Goal: Task Accomplishment & Management: Complete application form

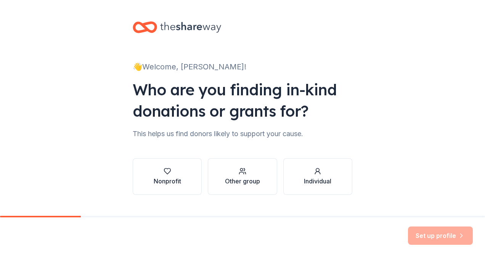
click at [52, 186] on div "👋 Welcome, [PERSON_NAME]! Who are you finding in-kind donations or grants for? …" at bounding box center [242, 115] width 485 height 231
click at [246, 178] on div "Other group" at bounding box center [242, 181] width 35 height 9
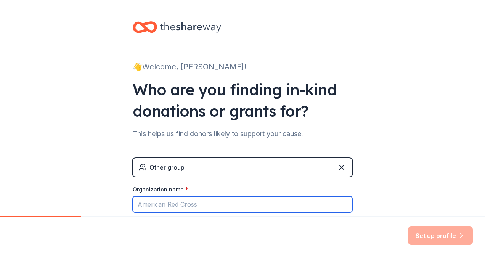
click at [206, 196] on input "Organization name *" at bounding box center [243, 204] width 220 height 16
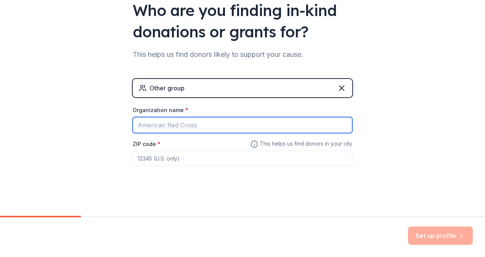
scroll to position [81, 0]
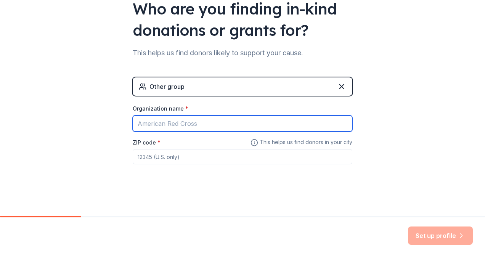
click at [171, 124] on input "Organization name *" at bounding box center [243, 124] width 220 height 16
type input "ERICSA"
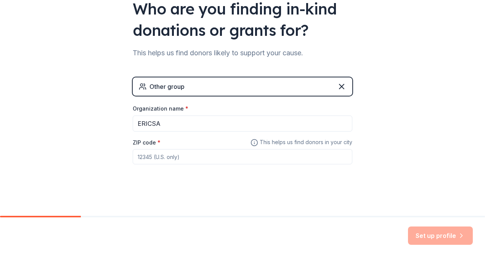
click at [172, 153] on input "ZIP code *" at bounding box center [243, 156] width 220 height 15
type input "41001"
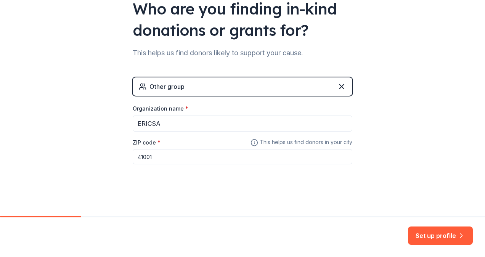
click at [448, 242] on button "Set up profile" at bounding box center [440, 235] width 65 height 18
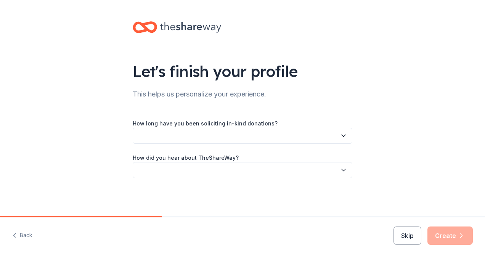
click at [181, 165] on button "button" at bounding box center [243, 170] width 220 height 16
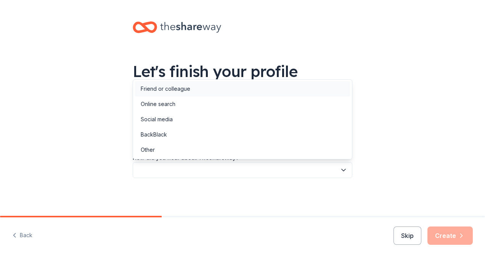
click at [177, 87] on div "Friend or colleague" at bounding box center [166, 88] width 50 height 9
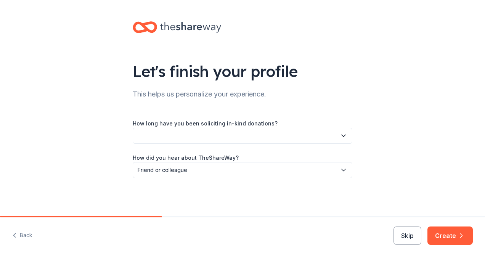
click at [183, 124] on label "How long have you been soliciting in-kind donations?" at bounding box center [205, 124] width 145 height 8
drag, startPoint x: 183, startPoint y: 128, endPoint x: 184, endPoint y: 132, distance: 4.3
click at [183, 128] on button "button" at bounding box center [243, 136] width 220 height 16
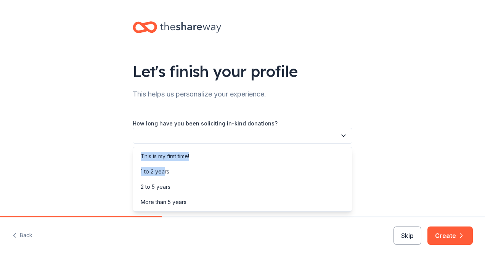
drag, startPoint x: 163, startPoint y: 168, endPoint x: 178, endPoint y: 128, distance: 42.2
click at [178, 128] on body "Let's finish your profile This helps us personalize your experience. How long h…" at bounding box center [242, 128] width 485 height 257
drag, startPoint x: 178, startPoint y: 128, endPoint x: 167, endPoint y: 159, distance: 32.0
click at [167, 159] on div "This is my first time!" at bounding box center [165, 156] width 48 height 9
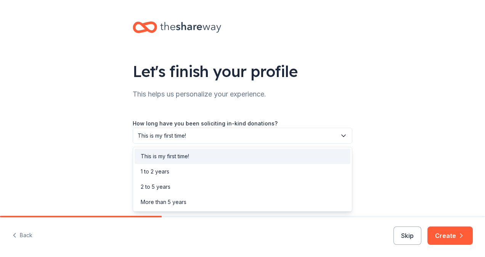
click at [339, 139] on button "This is my first time!" at bounding box center [243, 136] width 220 height 16
drag, startPoint x: 405, startPoint y: 183, endPoint x: 417, endPoint y: 197, distance: 18.7
click at [405, 183] on div "Let's finish your profile This helps us personalize your experience. How long h…" at bounding box center [242, 107] width 485 height 215
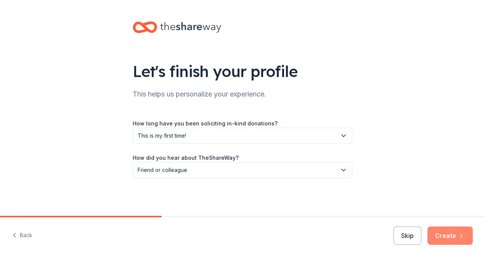
click at [458, 230] on button "Create" at bounding box center [449, 235] width 45 height 18
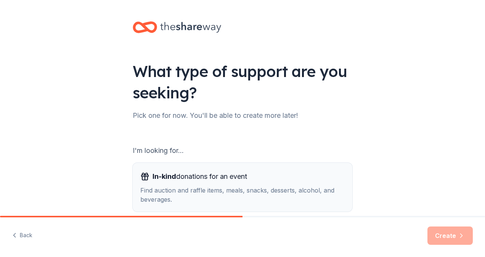
click at [302, 177] on div "In-kind donations for an event" at bounding box center [242, 176] width 204 height 12
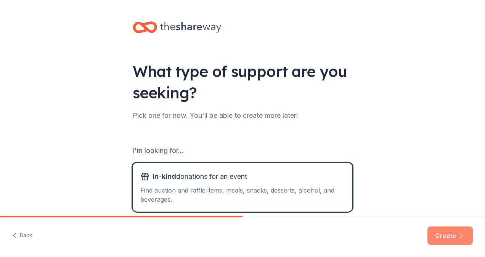
click at [466, 236] on button "Create" at bounding box center [449, 235] width 45 height 18
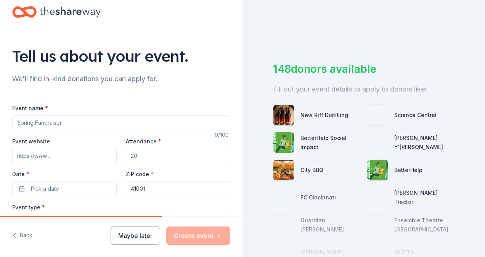
scroll to position [38, 0]
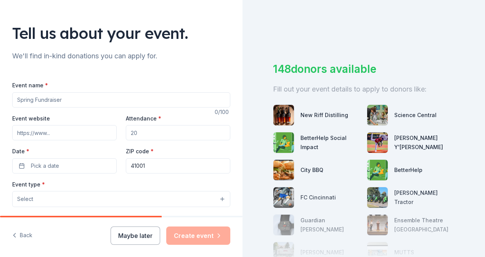
click at [63, 106] on input "Event name *" at bounding box center [121, 99] width 218 height 15
type input "ERICSA"
paste input "[URL][DOMAIN_NAME]"
type input "[URL][DOMAIN_NAME]"
click at [190, 130] on input "Attendance *" at bounding box center [178, 132] width 104 height 15
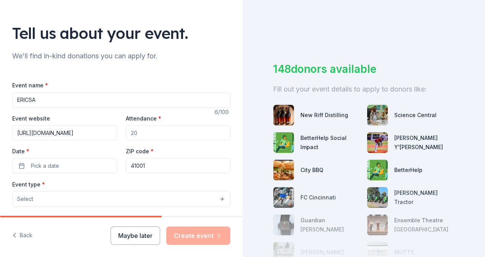
click at [162, 135] on input "Attendance *" at bounding box center [178, 132] width 104 height 15
click at [209, 55] on div "We'll find in-kind donations you can apply for." at bounding box center [121, 56] width 218 height 12
click at [82, 165] on button "Pick a date" at bounding box center [64, 165] width 104 height 15
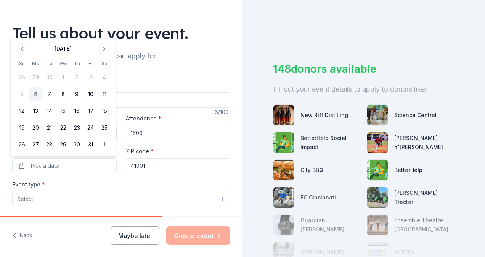
click at [167, 128] on input "1500" at bounding box center [178, 132] width 104 height 15
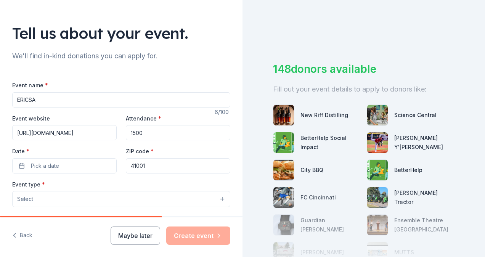
drag, startPoint x: 159, startPoint y: 131, endPoint x: 119, endPoint y: 133, distance: 40.1
click at [119, 133] on div "Event website [URL][DOMAIN_NAME] Attendance * 1500 Date * Pick a date ZIP code …" at bounding box center [121, 144] width 218 height 60
drag, startPoint x: 164, startPoint y: 132, endPoint x: 78, endPoint y: 128, distance: 86.2
click at [78, 128] on div "Event website [URL][DOMAIN_NAME] Attendance * 2000 Date * Pick a date ZIP code …" at bounding box center [121, 144] width 218 height 60
type input "650"
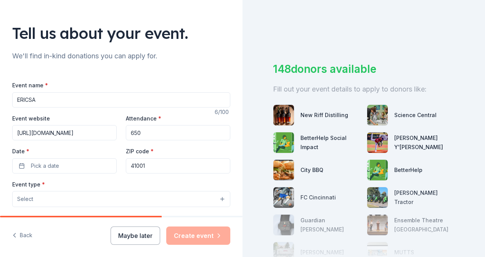
click at [32, 156] on div "Date * Pick a date" at bounding box center [64, 159] width 104 height 27
click at [39, 165] on span "Pick a date" at bounding box center [45, 165] width 28 height 9
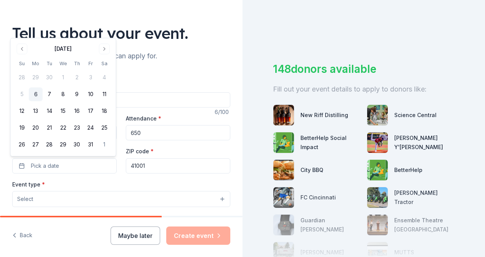
click at [106, 52] on button "Go to next month" at bounding box center [104, 48] width 11 height 11
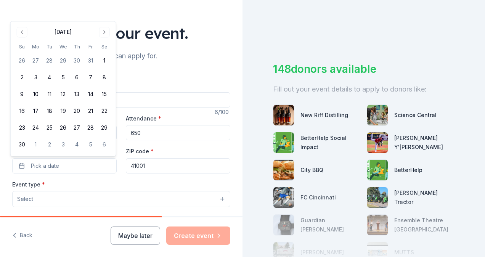
click at [105, 51] on tbody "26 27 28 29 30 31 1 2 3 4 5 6 7 8 9 10 11 12 13 14 15 16 17 18 19 20 21 22 23 2…" at bounding box center [63, 101] width 96 height 101
drag, startPoint x: 105, startPoint y: 51, endPoint x: 102, endPoint y: 33, distance: 18.2
click at [102, 33] on button "Go to next month" at bounding box center [104, 32] width 11 height 11
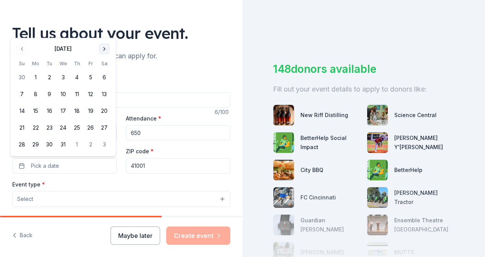
click at [108, 53] on button "Go to next month" at bounding box center [104, 48] width 11 height 11
click at [107, 52] on button "Go to next month" at bounding box center [104, 48] width 11 height 11
click at [107, 52] on div "We'll find in-kind donations you can apply for." at bounding box center [121, 56] width 218 height 12
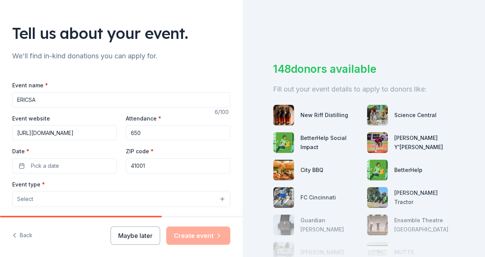
drag, startPoint x: 107, startPoint y: 52, endPoint x: 93, endPoint y: 178, distance: 127.0
click at [93, 178] on div "Event name * ERICSA 6 /100 Event website [URL][DOMAIN_NAME] Attendance * 650 Da…" at bounding box center [121, 256] width 218 height 352
click at [82, 154] on label "Date *" at bounding box center [64, 152] width 104 height 8
click at [82, 158] on button "Pick a date" at bounding box center [64, 165] width 104 height 15
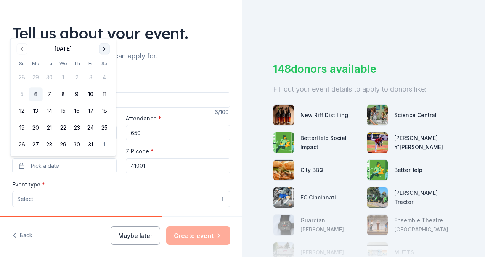
click at [104, 50] on button "Go to next month" at bounding box center [104, 48] width 11 height 11
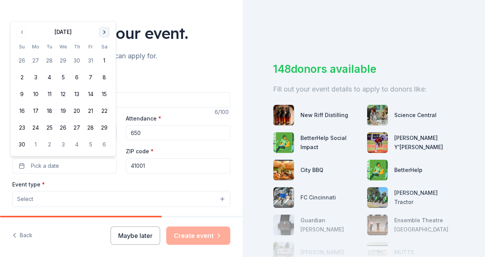
click at [105, 32] on button "Go to next month" at bounding box center [104, 32] width 11 height 11
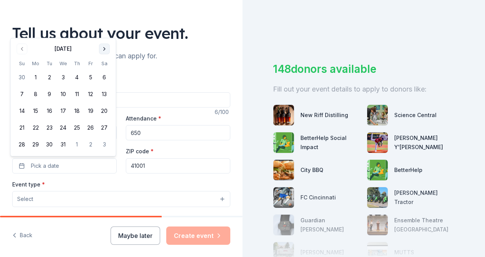
click at [103, 53] on button "Go to next month" at bounding box center [104, 48] width 11 height 11
click at [104, 50] on button "Go to next month" at bounding box center [104, 48] width 11 height 11
click at [105, 71] on div "[DATE] Su Mo Tu We Th Fr Sa 1 2 3 4 5 6 7 8 9 10 11 12 13 14 15 16 17 18 19 20 …" at bounding box center [63, 105] width 96 height 92
click at [104, 68] on button "Go to next month" at bounding box center [104, 65] width 11 height 11
click at [102, 50] on button "Go to next month" at bounding box center [104, 48] width 11 height 11
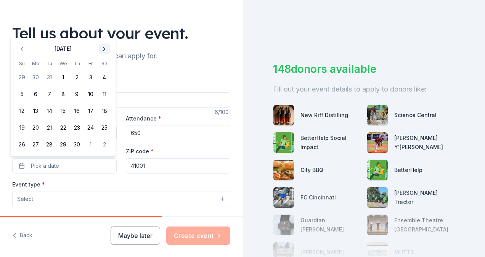
click at [104, 48] on button "Go to next month" at bounding box center [104, 48] width 11 height 11
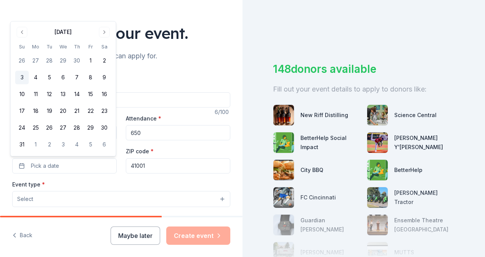
click at [24, 75] on button "3" at bounding box center [22, 78] width 14 height 14
click at [217, 72] on div "Event name * ERICSA 6 /100 Event website [URL][DOMAIN_NAME] Attendance * 650 Da…" at bounding box center [121, 250] width 218 height 364
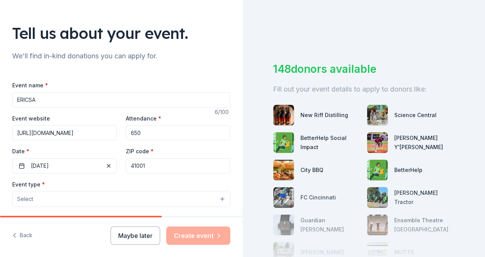
scroll to position [114, 0]
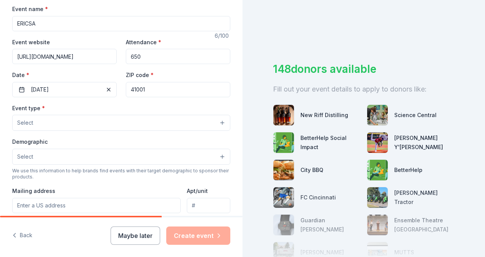
click at [64, 120] on button "Select" at bounding box center [121, 123] width 218 height 16
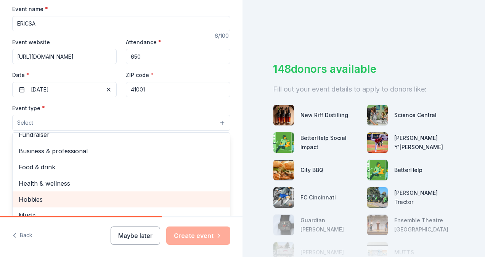
scroll to position [0, 0]
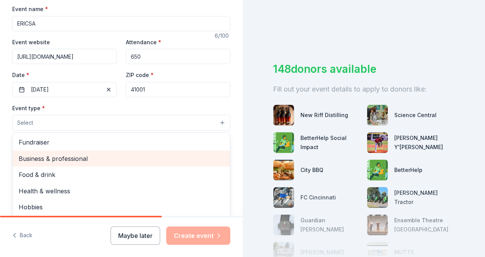
click at [58, 155] on span "Business & professional" at bounding box center [121, 159] width 205 height 10
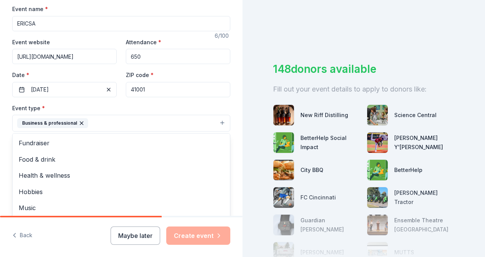
click at [137, 119] on button "Business & professional" at bounding box center [121, 123] width 218 height 17
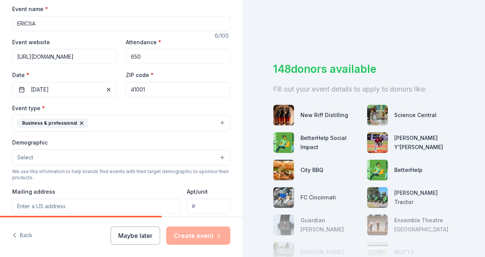
click at [136, 120] on button "Business & professional" at bounding box center [121, 123] width 218 height 17
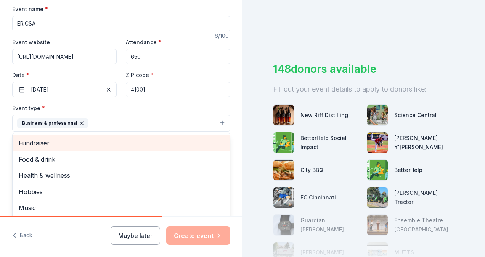
click at [27, 138] on span "Fundraiser" at bounding box center [121, 143] width 205 height 10
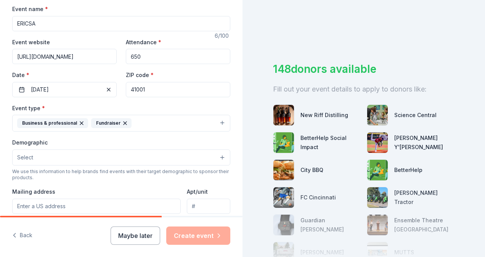
click at [143, 122] on button "Business & professional Fundraiser" at bounding box center [121, 123] width 218 height 17
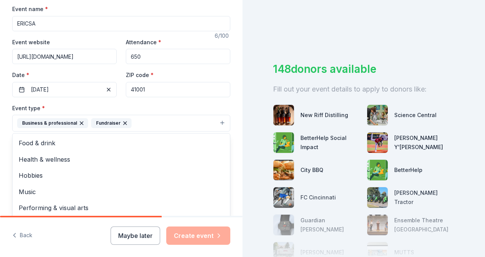
click at [143, 122] on button "Business & professional Fundraiser" at bounding box center [121, 123] width 218 height 17
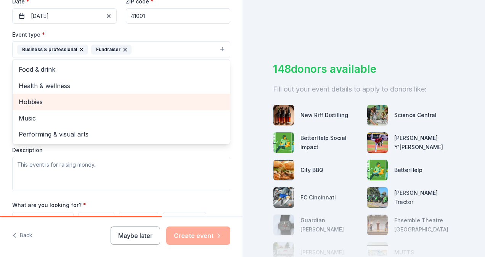
scroll to position [176, 0]
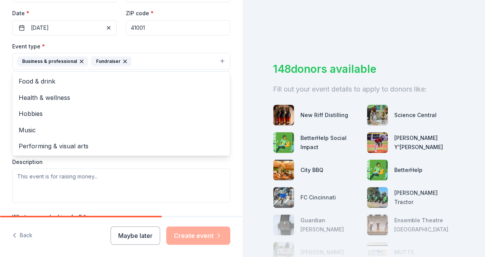
click at [124, 175] on div "Event type * Business & professional Fundraiser Food & drink Health & wellness …" at bounding box center [121, 122] width 218 height 161
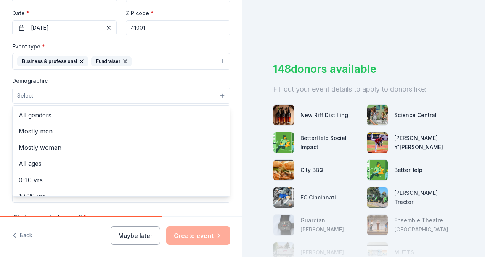
click at [42, 98] on button "Select" at bounding box center [121, 96] width 218 height 16
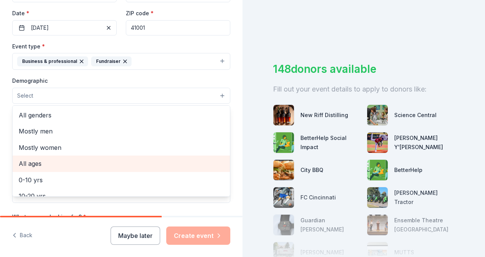
click at [46, 162] on span "All ages" at bounding box center [121, 164] width 205 height 10
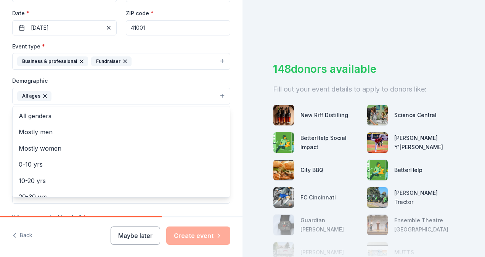
click at [81, 92] on button "All ages" at bounding box center [121, 96] width 218 height 17
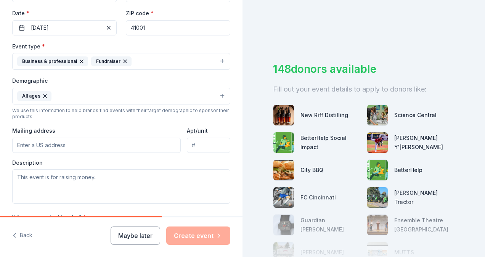
click at [81, 92] on button "All ages" at bounding box center [121, 96] width 218 height 17
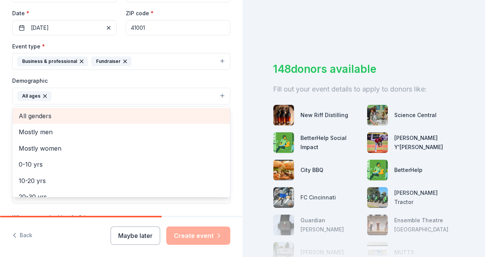
click at [51, 112] on span "All genders" at bounding box center [121, 116] width 205 height 10
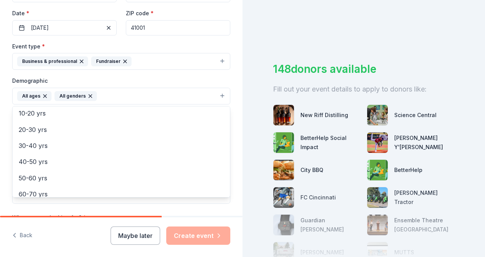
scroll to position [90, 0]
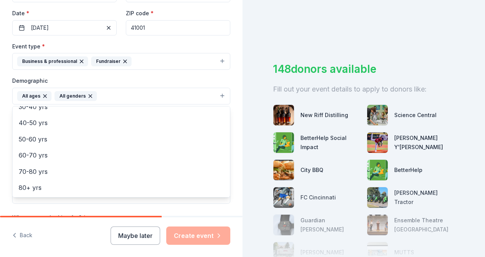
click at [160, 77] on div "Demographic All ages All genders Mostly men Mostly women 0-10 yrs 10-20 yrs 20-…" at bounding box center [121, 90] width 218 height 29
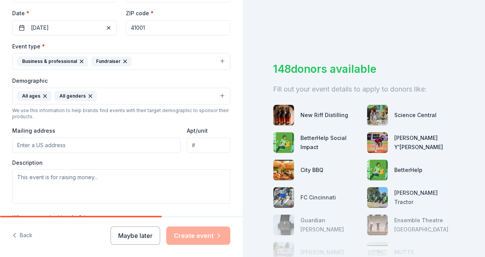
click at [67, 143] on input "Mailing address" at bounding box center [96, 145] width 169 height 15
click at [93, 126] on div "Mailing address" at bounding box center [96, 139] width 169 height 27
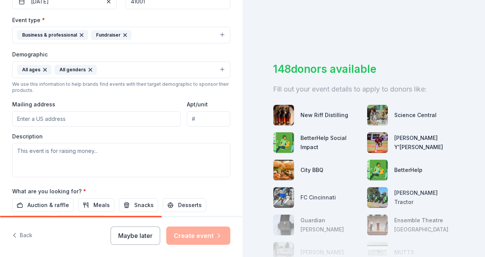
scroll to position [214, 0]
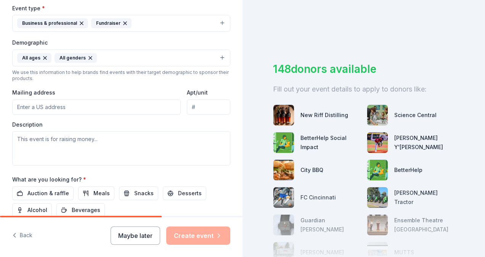
click at [34, 104] on input "Mailing address" at bounding box center [96, 107] width 169 height 15
click at [79, 85] on div "Event type * Business & professional Fundraiser Demographic All ages All gender…" at bounding box center [121, 84] width 218 height 162
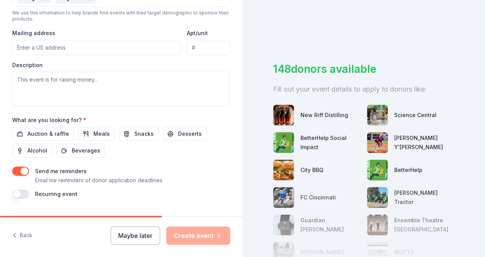
scroll to position [291, 0]
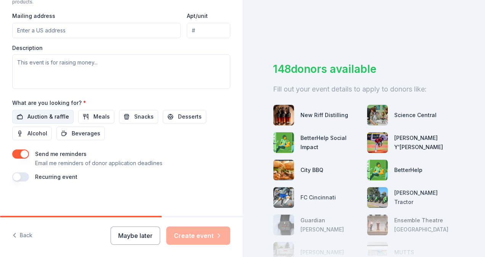
click at [56, 115] on span "Auction & raffle" at bounding box center [48, 116] width 42 height 9
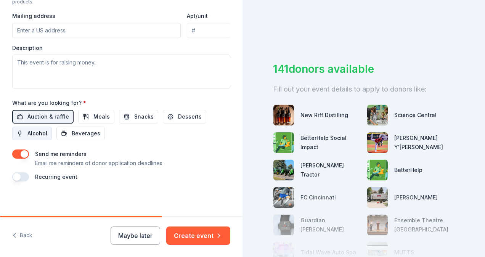
click at [37, 130] on span "Alcohol" at bounding box center [37, 133] width 20 height 9
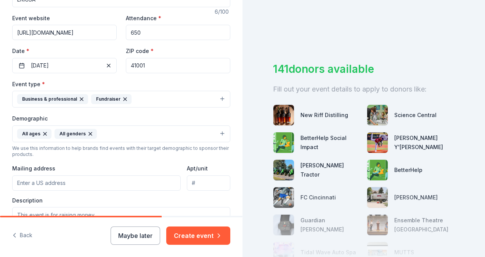
click at [32, 180] on input "Mailing address" at bounding box center [96, 182] width 169 height 15
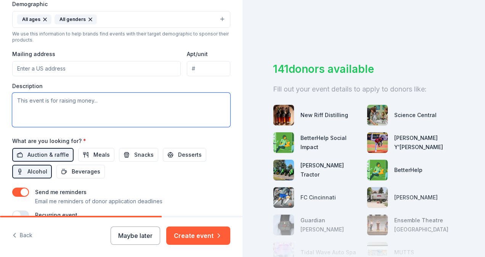
click at [59, 102] on textarea at bounding box center [121, 110] width 218 height 34
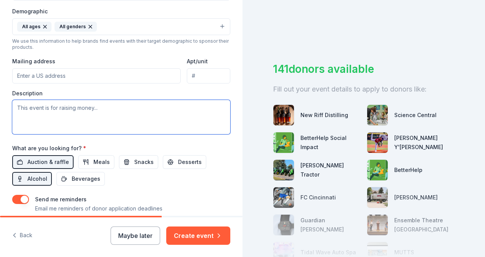
scroll to position [215, 0]
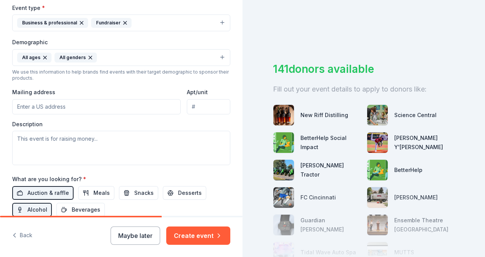
click at [128, 120] on div "Description" at bounding box center [121, 142] width 218 height 45
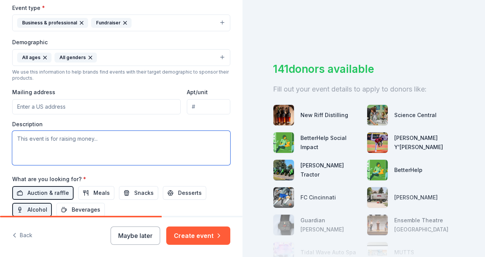
paste textarea "The Eastern Regional Interstate Child Support Association (ERICSA) is comprised…"
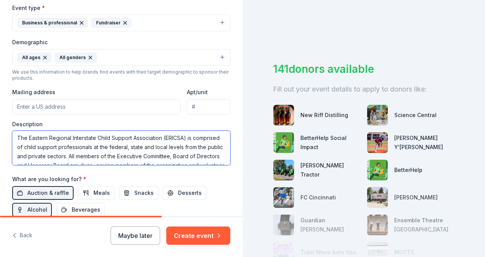
scroll to position [0, 0]
type textarea "The Eastern Regional Interstate Child Support Association (ERICSA) is comprised…"
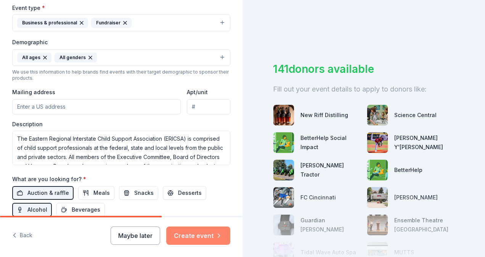
click at [213, 237] on button "Create event" at bounding box center [198, 235] width 64 height 18
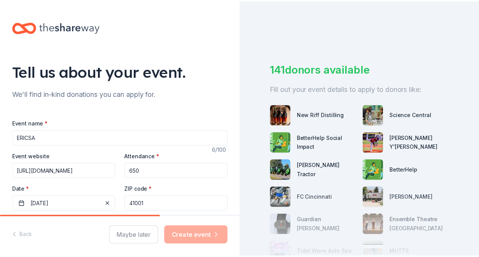
scroll to position [153, 0]
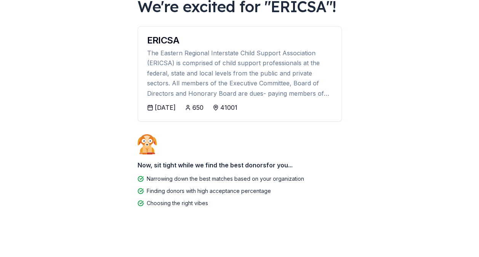
scroll to position [53, 0]
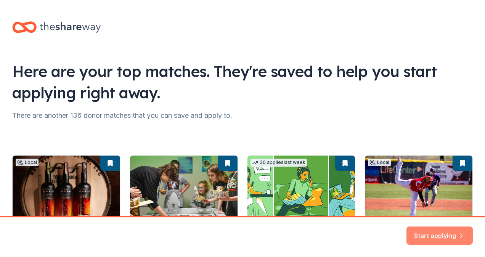
click at [437, 239] on button "Start applying" at bounding box center [439, 232] width 66 height 18
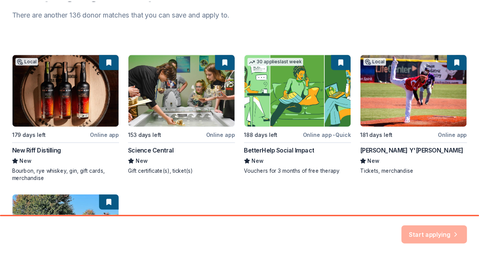
scroll to position [153, 0]
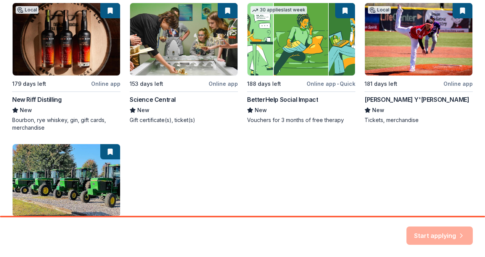
click at [441, 231] on div "Start applying" at bounding box center [439, 235] width 66 height 18
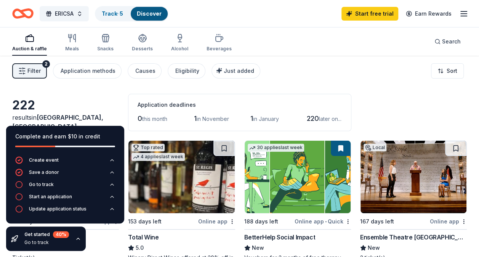
click at [115, 137] on div "Complete and earn $10 in credit" at bounding box center [65, 136] width 100 height 9
click at [92, 103] on div "222 results in [GEOGRAPHIC_DATA], [GEOGRAPHIC_DATA] Application deadlines 0 thi…" at bounding box center [239, 112] width 455 height 37
click at [90, 71] on div "Application methods" at bounding box center [88, 70] width 55 height 9
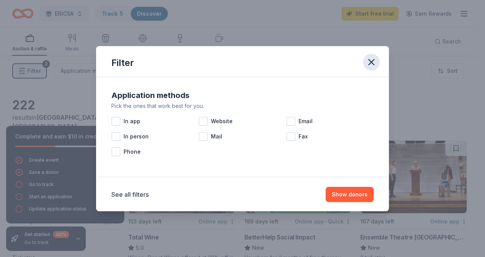
click at [375, 62] on icon "button" at bounding box center [371, 62] width 11 height 11
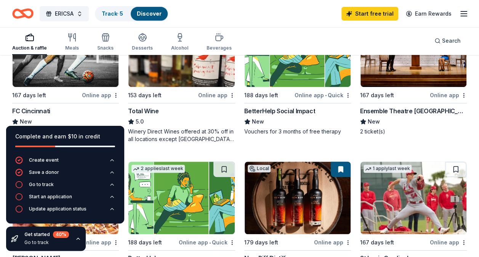
scroll to position [114, 0]
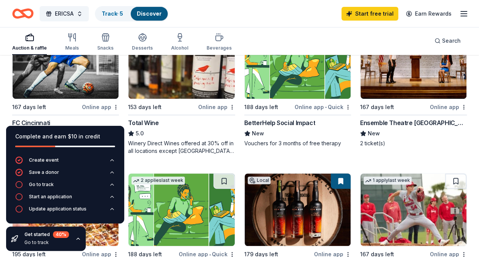
click at [58, 79] on img at bounding box center [66, 62] width 106 height 72
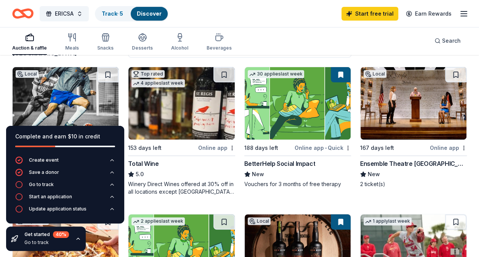
scroll to position [0, 0]
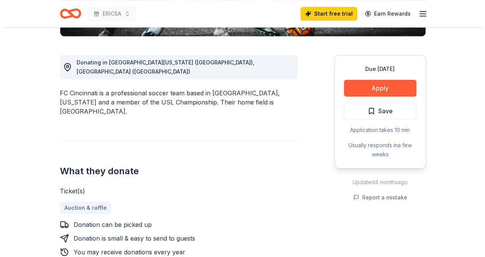
scroll to position [229, 0]
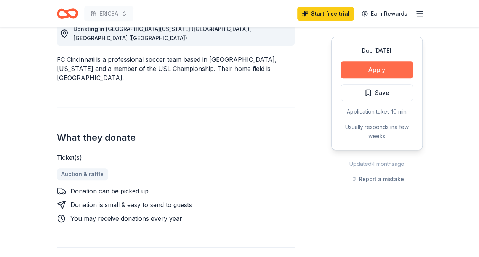
click at [378, 68] on button "Apply" at bounding box center [377, 69] width 72 height 17
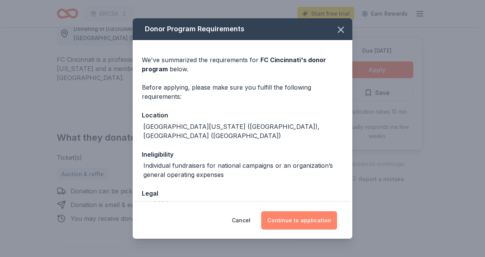
click at [320, 228] on button "Continue to application" at bounding box center [299, 220] width 76 height 18
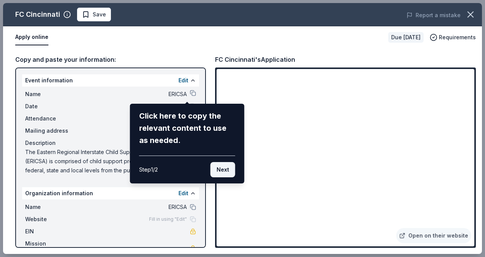
click at [223, 167] on button "Next" at bounding box center [222, 169] width 25 height 15
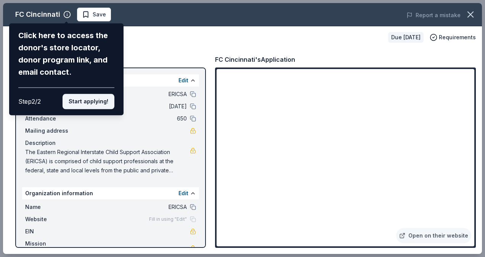
click at [93, 100] on button "Start applying!" at bounding box center [89, 101] width 52 height 15
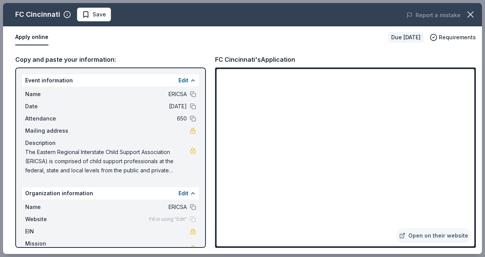
click at [355, 236] on div "FC Cincinnati Save Report a mistake Apply online Due in 167 days Requirements C…" at bounding box center [242, 128] width 479 height 251
click at [19, 73] on div "Event information Edit Name ERICSA Date 05/03/26 Attendance 650 Mailing address…" at bounding box center [110, 157] width 191 height 180
